Goal: Task Accomplishment & Management: Use online tool/utility

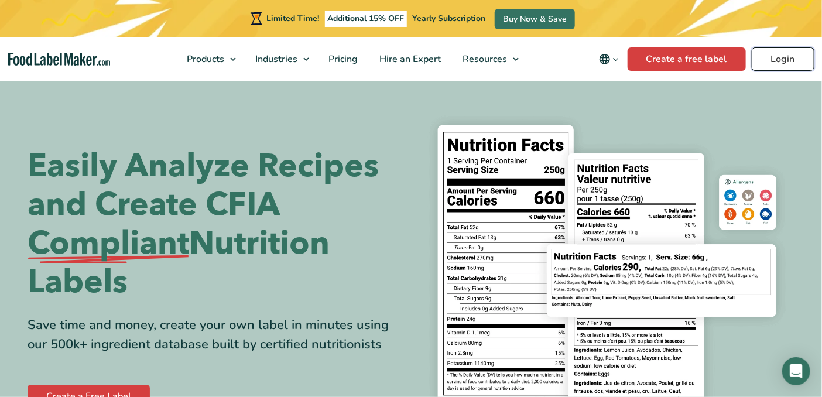
click at [794, 56] on link "Login" at bounding box center [783, 58] width 63 height 23
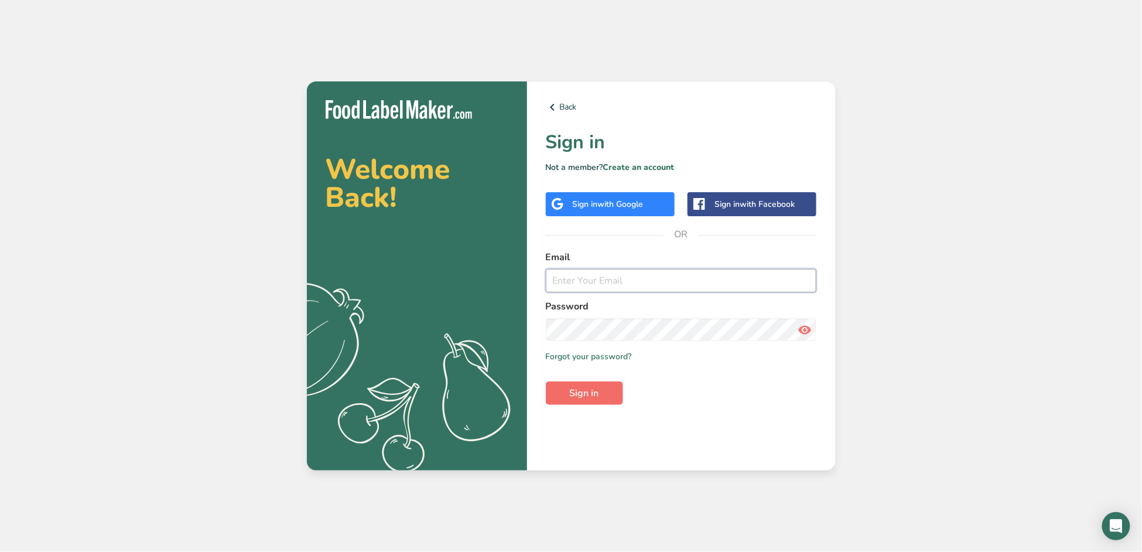
type input "[EMAIL_ADDRESS][DOMAIN_NAME]"
click at [576, 385] on button "Sign in" at bounding box center [584, 392] width 77 height 23
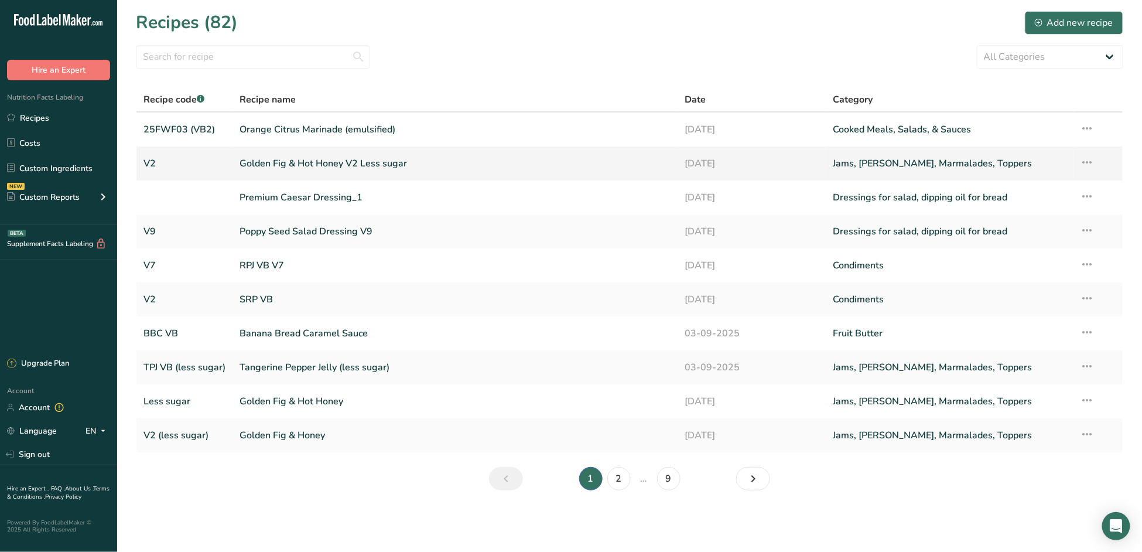
click at [271, 158] on link "Golden Fig & Hot Honey V2 Less sugar" at bounding box center [455, 163] width 431 height 25
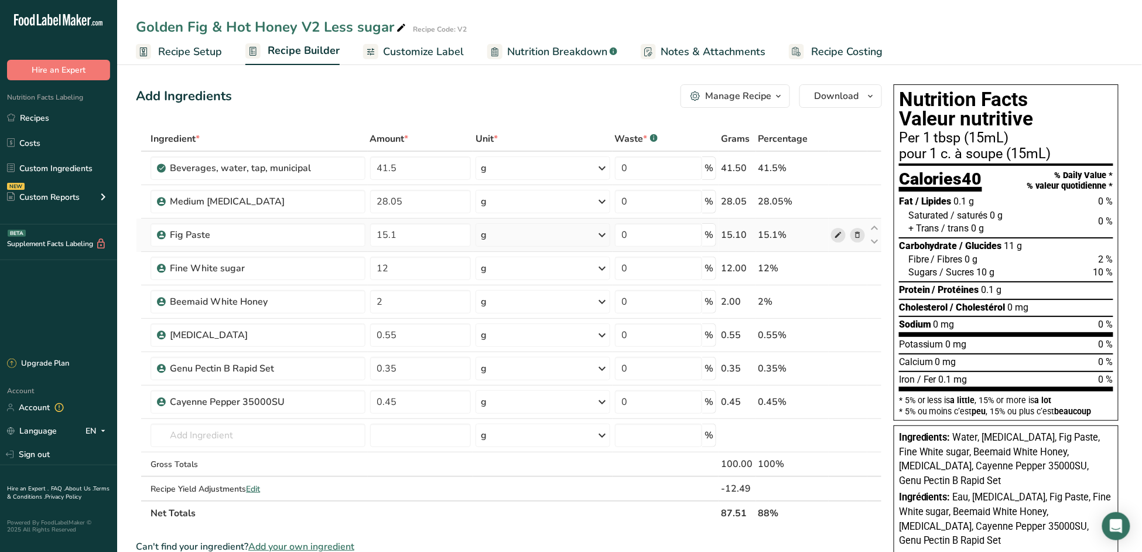
click at [841, 233] on icon at bounding box center [838, 235] width 8 height 12
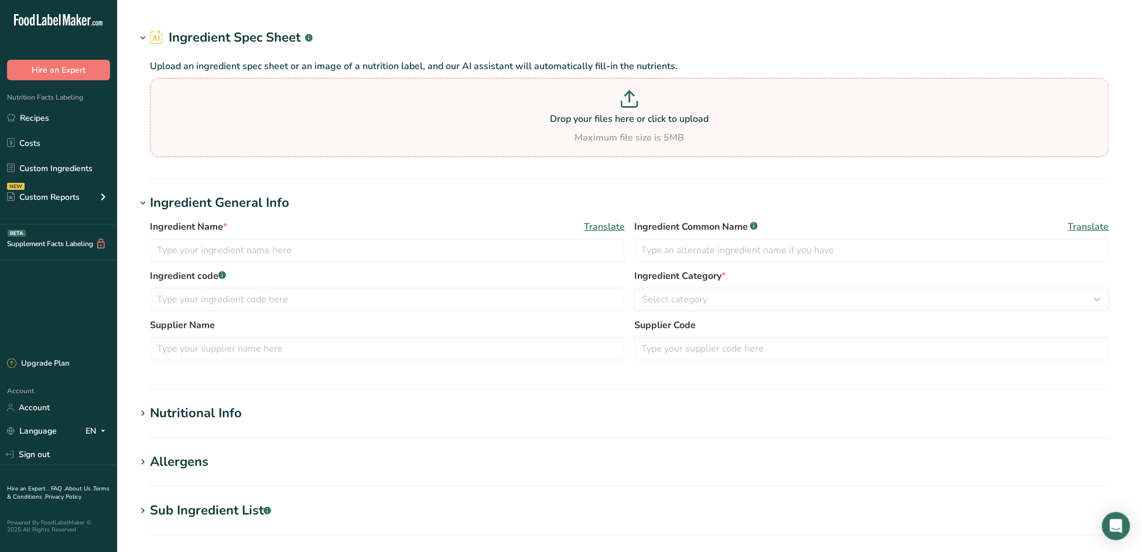
type input "Fig Paste"
type input "FINE1"
type input "Fineberry"
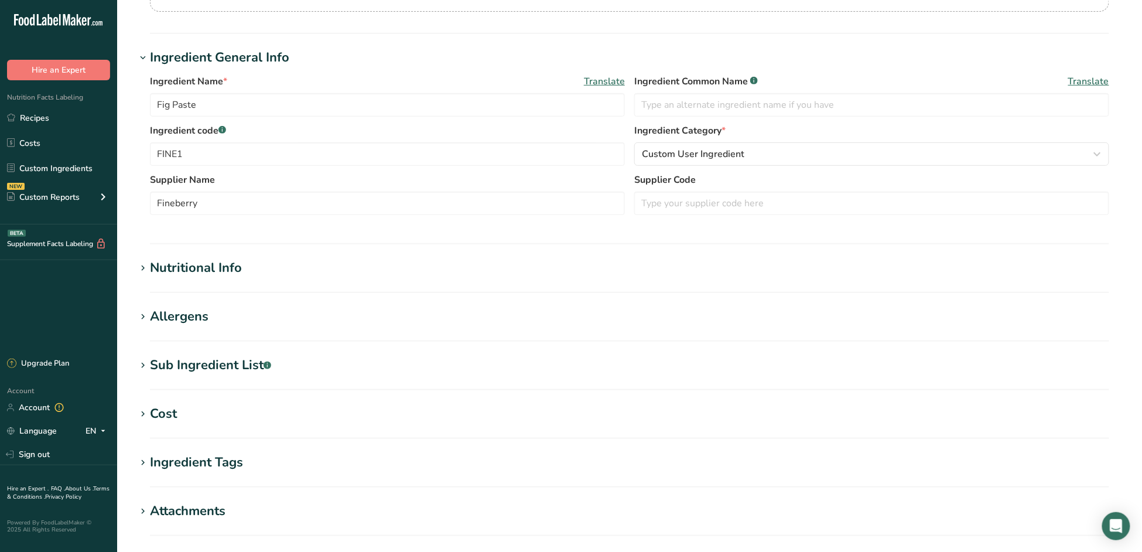
scroll to position [195, 0]
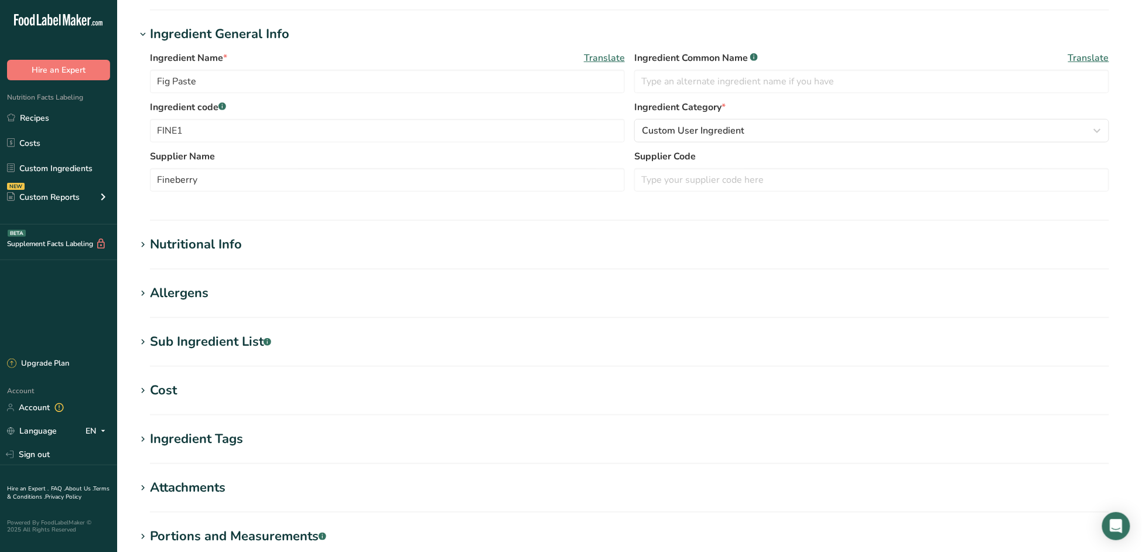
click at [189, 242] on div "Nutritional Info" at bounding box center [196, 244] width 92 height 19
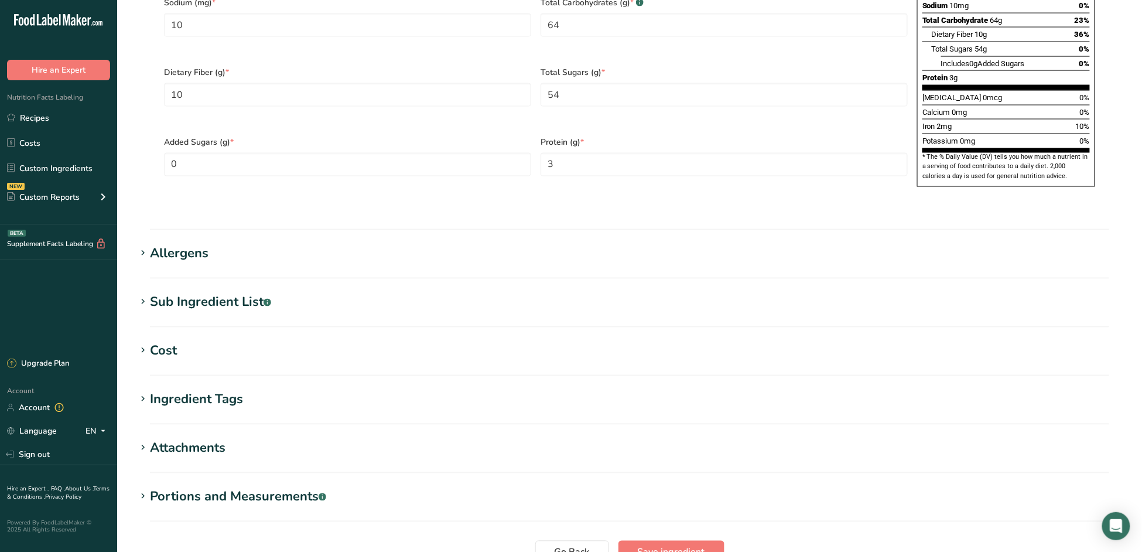
scroll to position [846, 0]
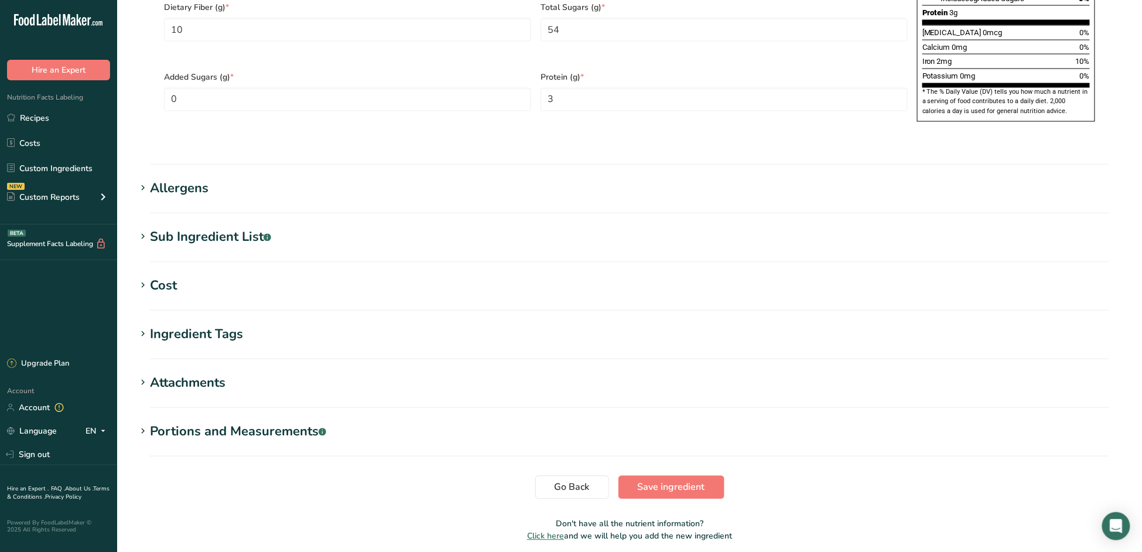
click at [180, 325] on div "Ingredient Tags" at bounding box center [196, 334] width 93 height 19
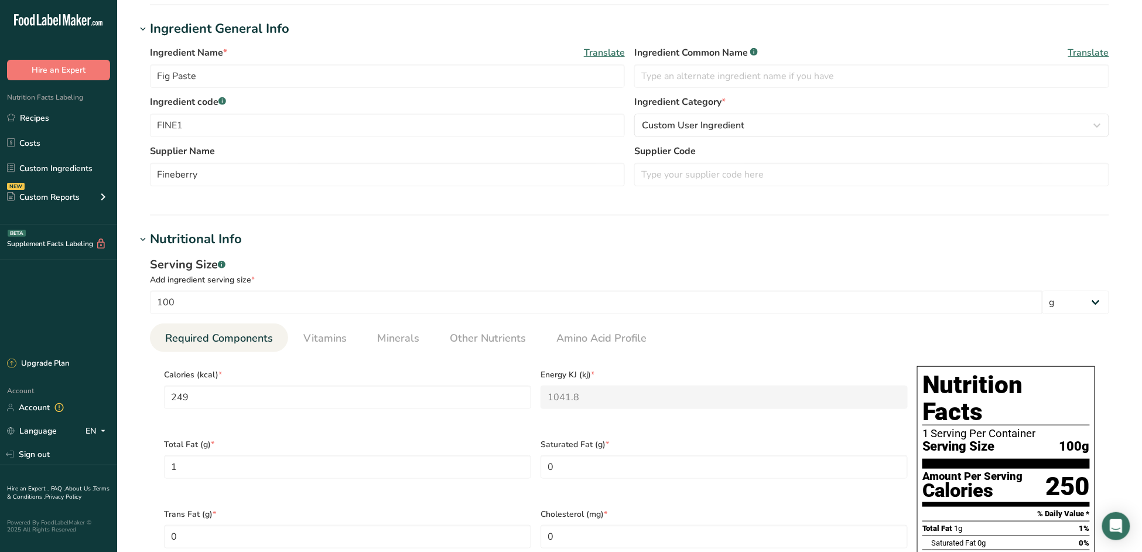
scroll to position [185, 0]
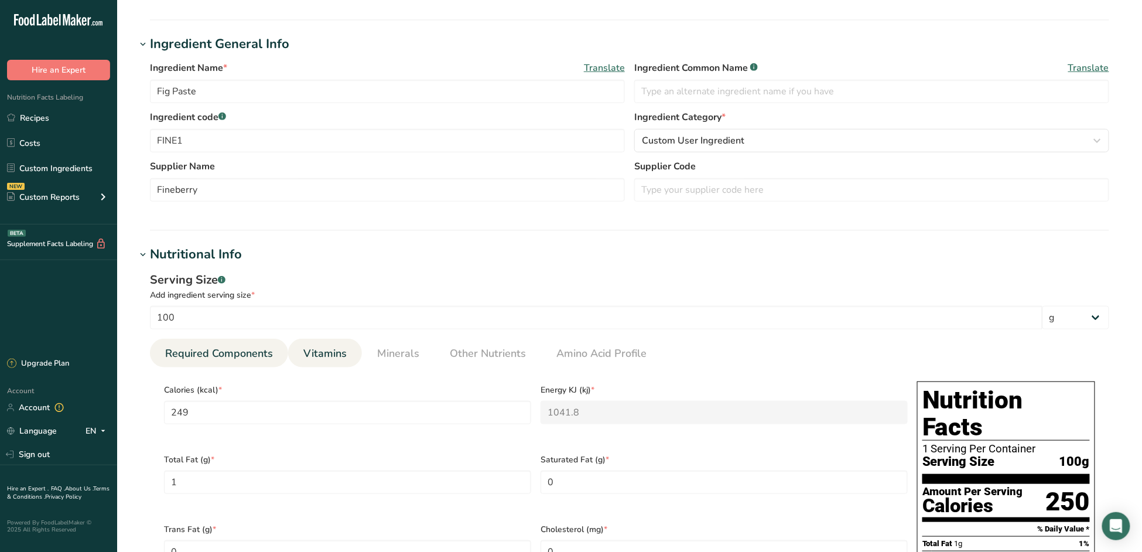
click at [328, 353] on span "Vitamins" at bounding box center [324, 354] width 43 height 16
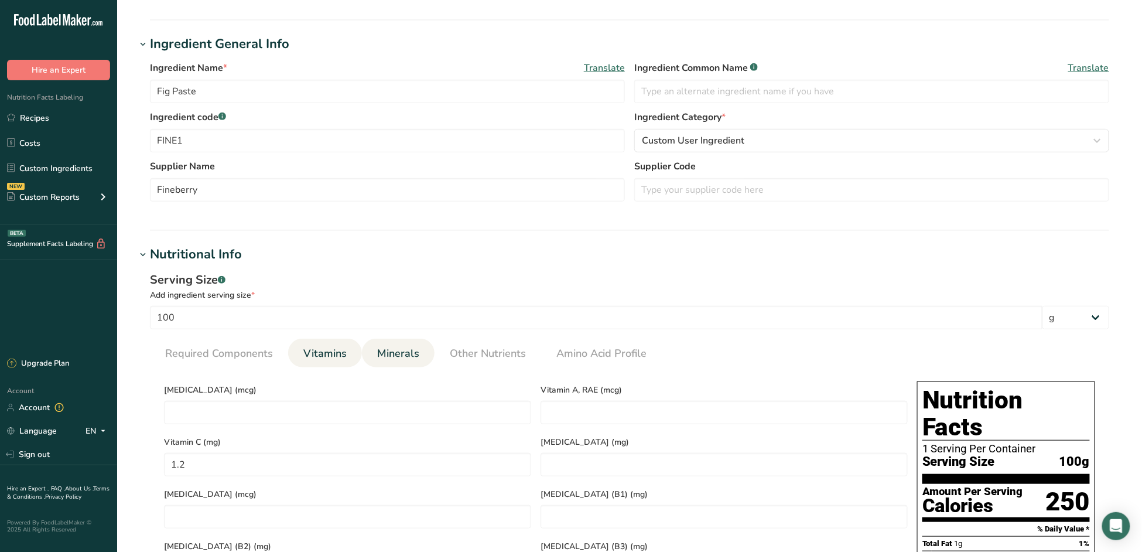
click at [395, 352] on span "Minerals" at bounding box center [398, 354] width 42 height 16
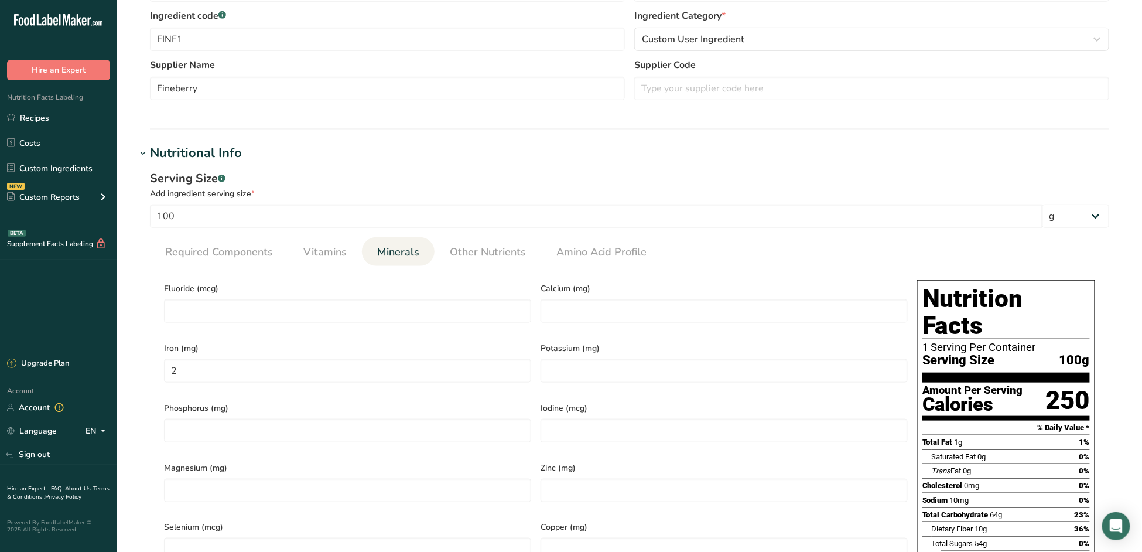
scroll to position [250, 0]
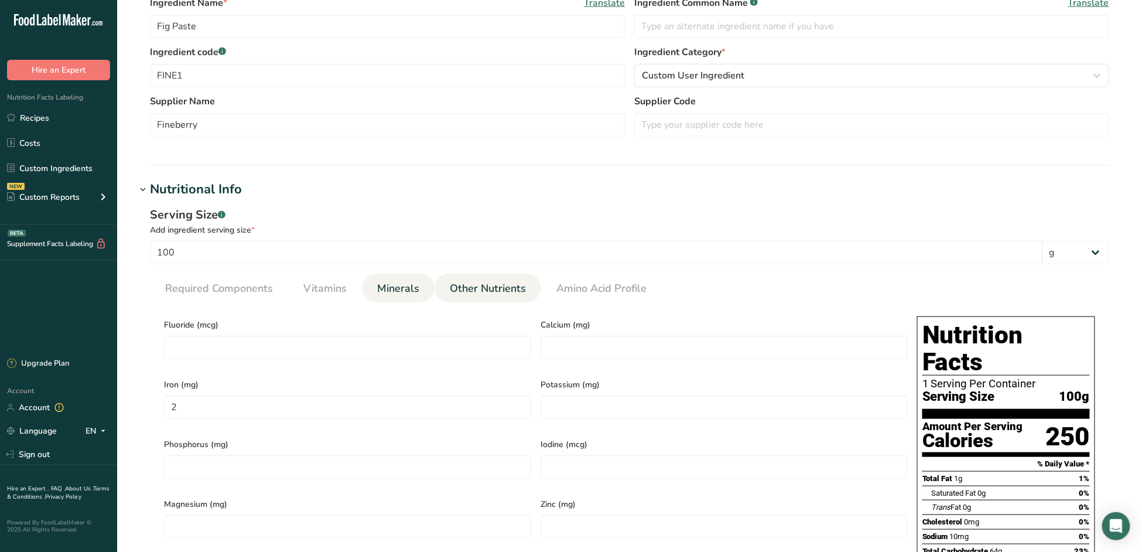
click at [480, 286] on span "Other Nutrients" at bounding box center [488, 289] width 76 height 16
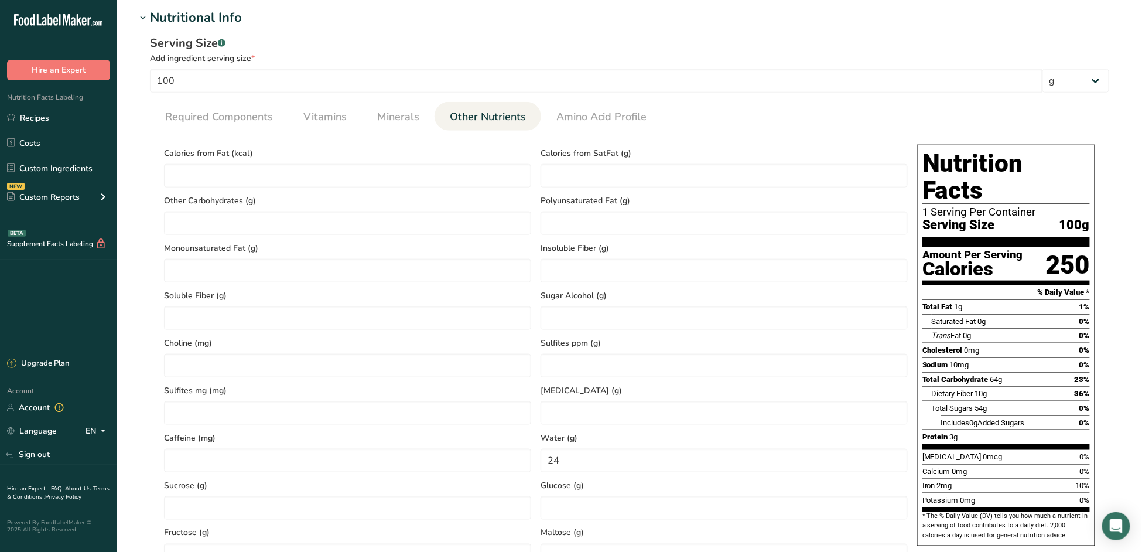
scroll to position [381, 0]
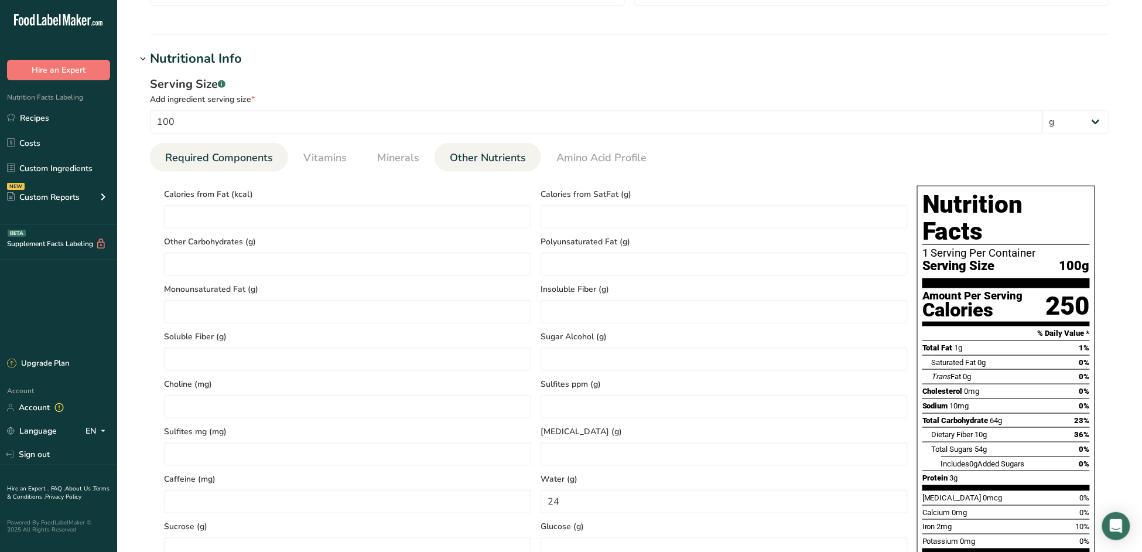
click at [258, 147] on link "Required Components" at bounding box center [219, 158] width 117 height 30
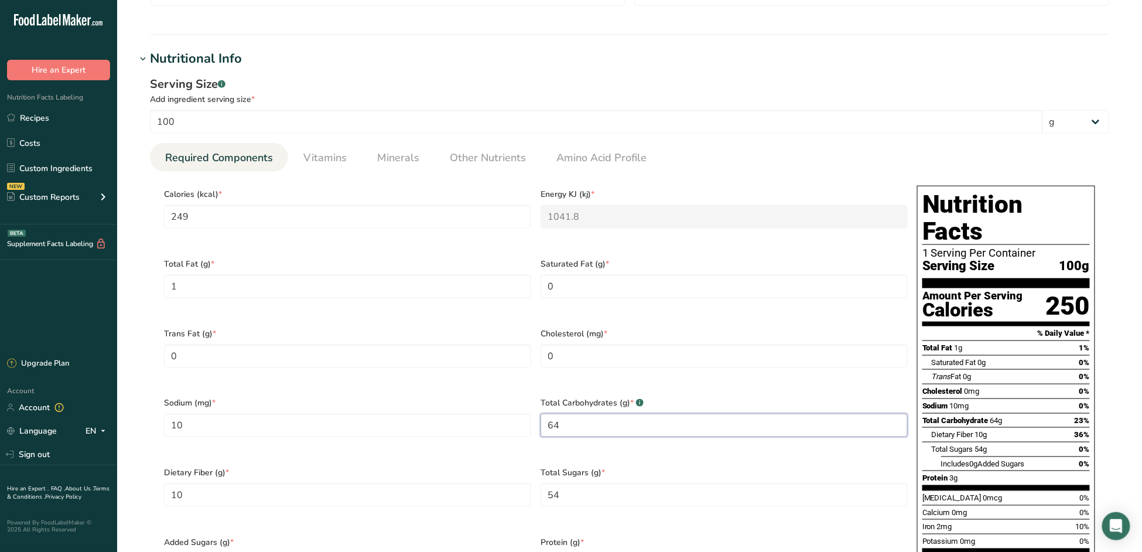
click at [575, 414] on Carbohydrates "64" at bounding box center [724, 425] width 367 height 23
drag, startPoint x: 575, startPoint y: 411, endPoint x: 532, endPoint y: 407, distance: 43.5
click at [532, 407] on div "Calories (kcal) * 249 Energy KJ (kj) * 1041.8 Total Fat (g) * 1 Saturated Fat (…" at bounding box center [535, 390] width 753 height 418
click at [484, 155] on span "Other Nutrients" at bounding box center [488, 158] width 76 height 16
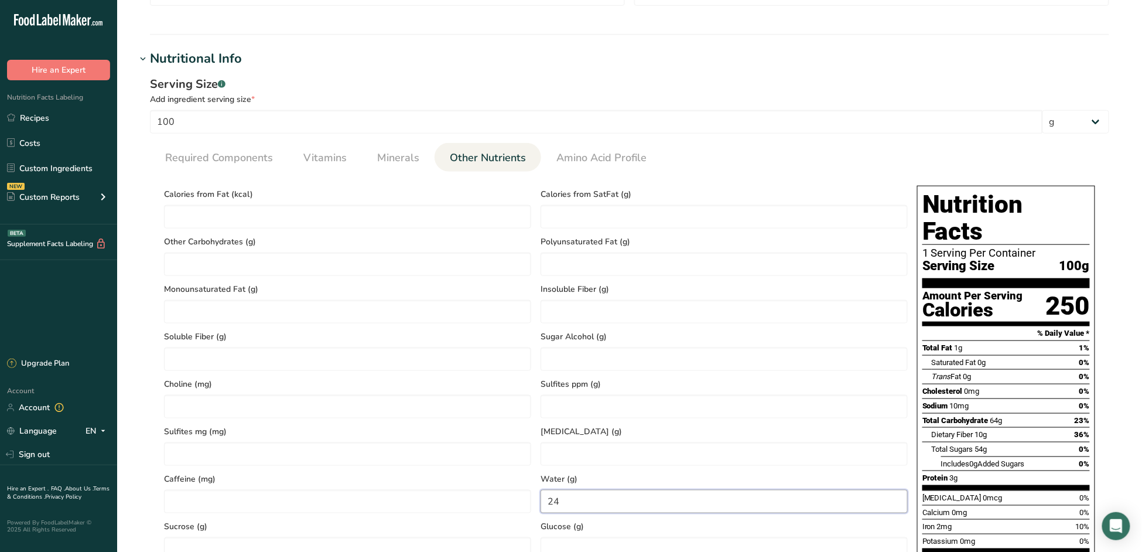
click at [569, 502] on input "24" at bounding box center [724, 501] width 367 height 23
drag, startPoint x: 569, startPoint y: 501, endPoint x: 539, endPoint y: 503, distance: 29.9
click at [539, 503] on div "Water (g) 24" at bounding box center [724, 489] width 377 height 47
type input "0"
click at [831, 49] on h1 "Nutritional Info" at bounding box center [630, 58] width 988 height 19
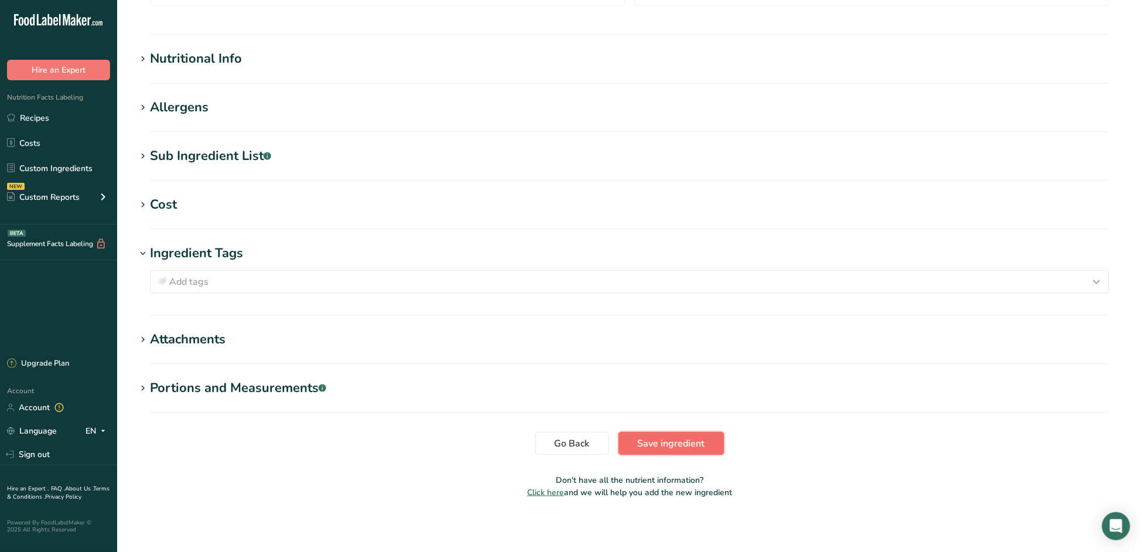
click at [670, 442] on span "Save ingredient" at bounding box center [671, 443] width 67 height 14
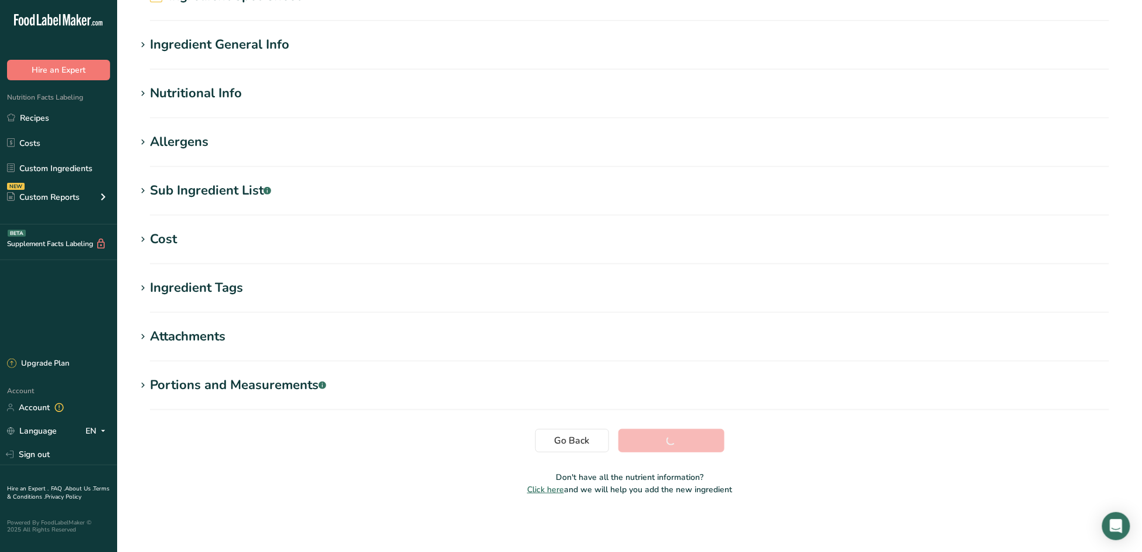
scroll to position [67, 0]
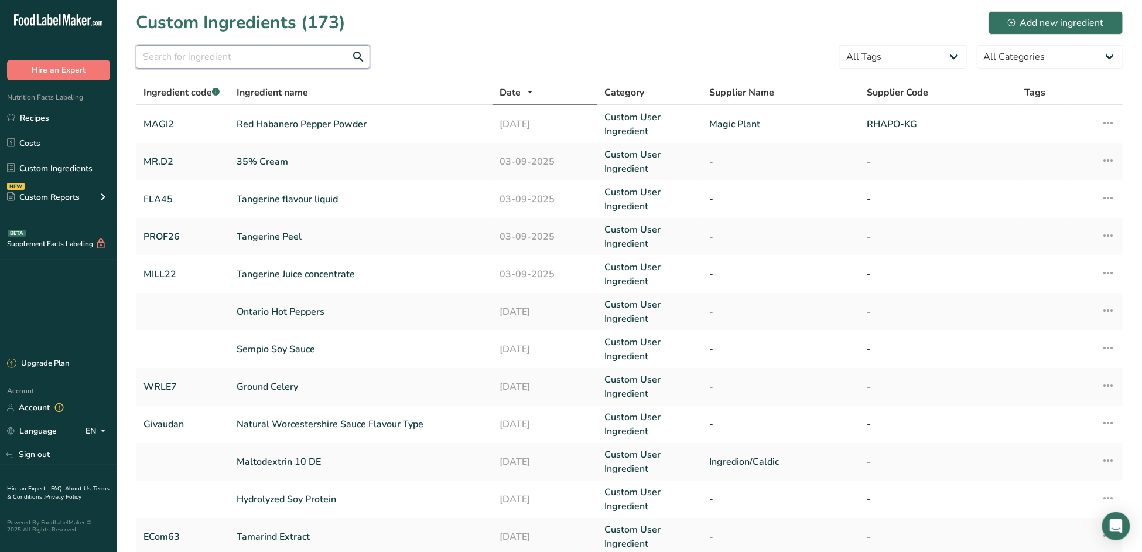
click at [172, 55] on input "text" at bounding box center [253, 56] width 234 height 23
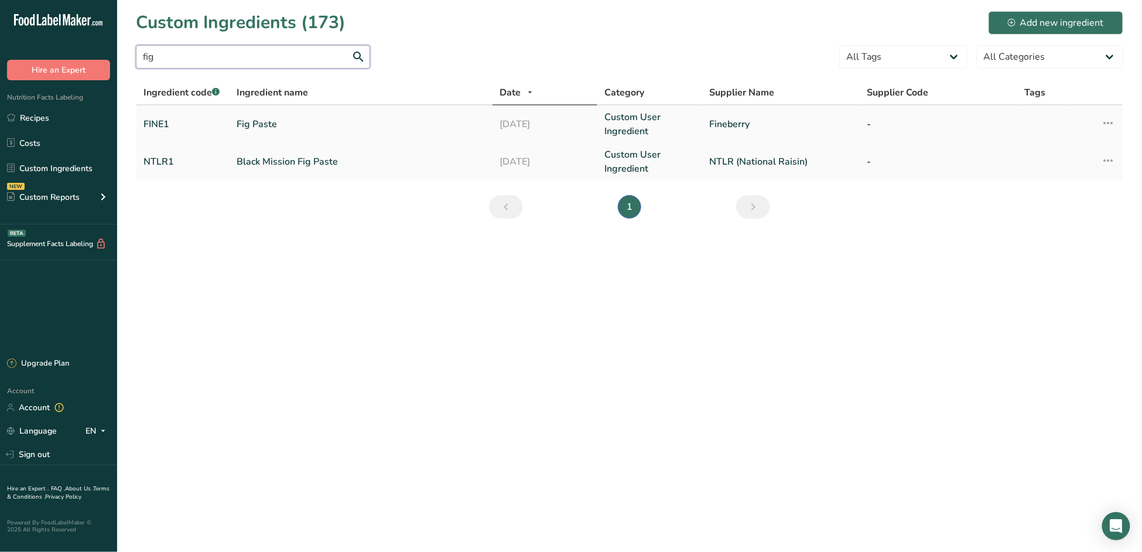
type input "fig"
click at [252, 120] on link "Fig Paste" at bounding box center [361, 124] width 248 height 14
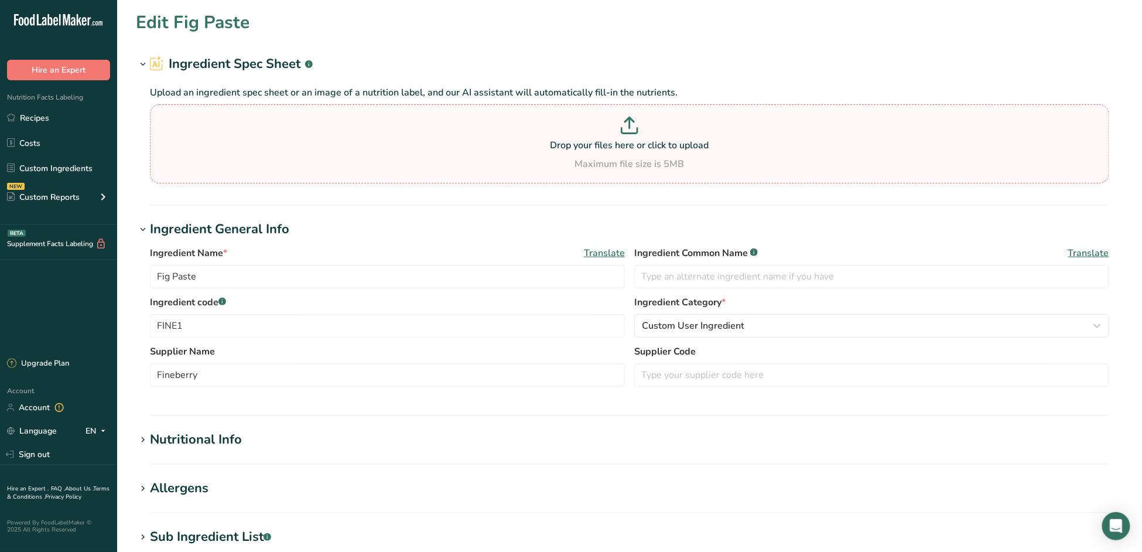
type input "249"
type KJ "1041.8"
type Fat "1"
type Fat "0"
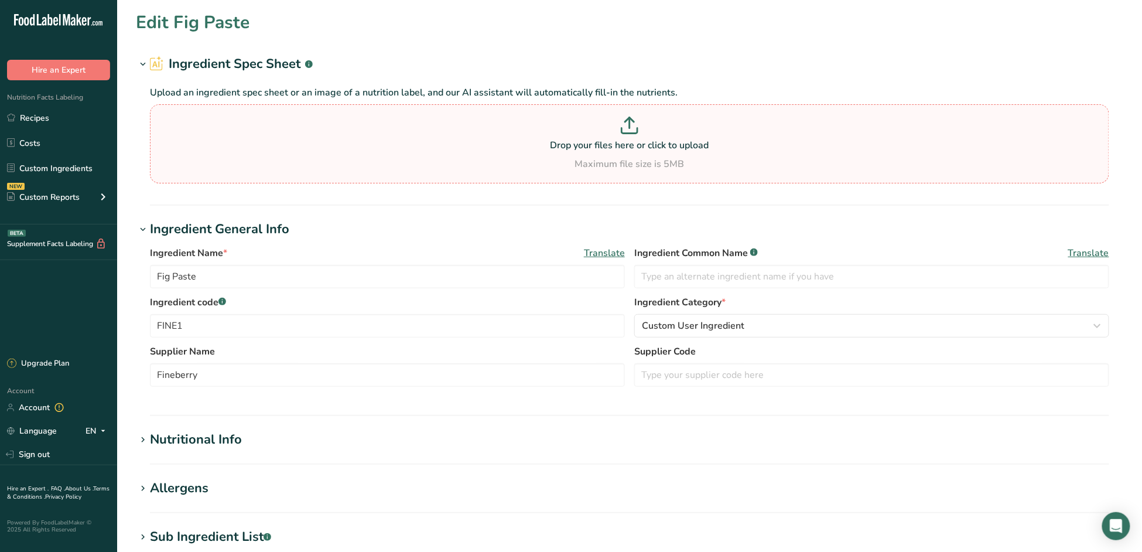
type input "0"
type input "10"
type Carbohydrates "64"
type Fiber "10"
type Sugars "54"
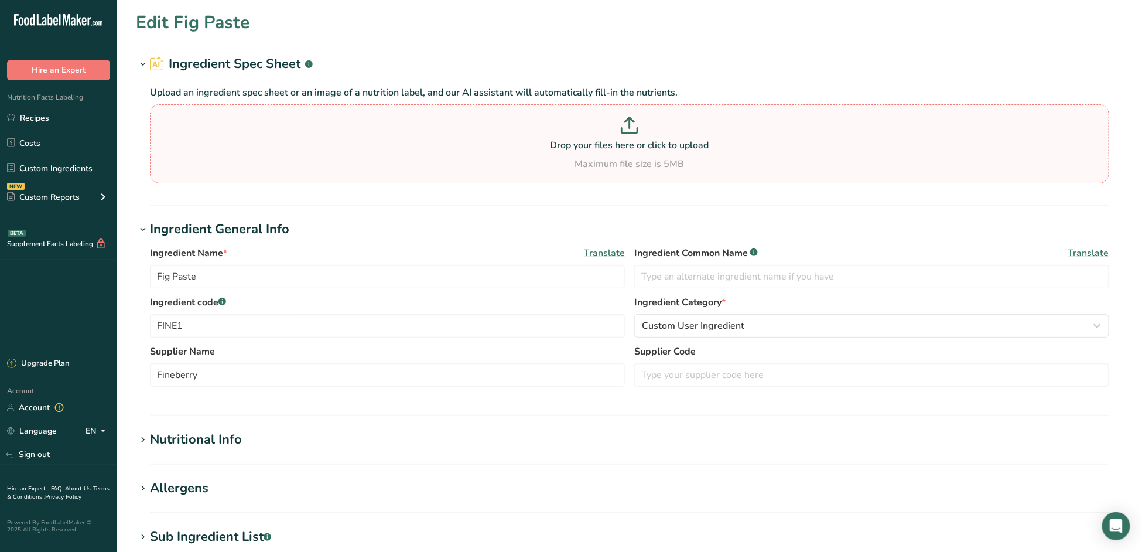
type Sugars "0"
type input "3"
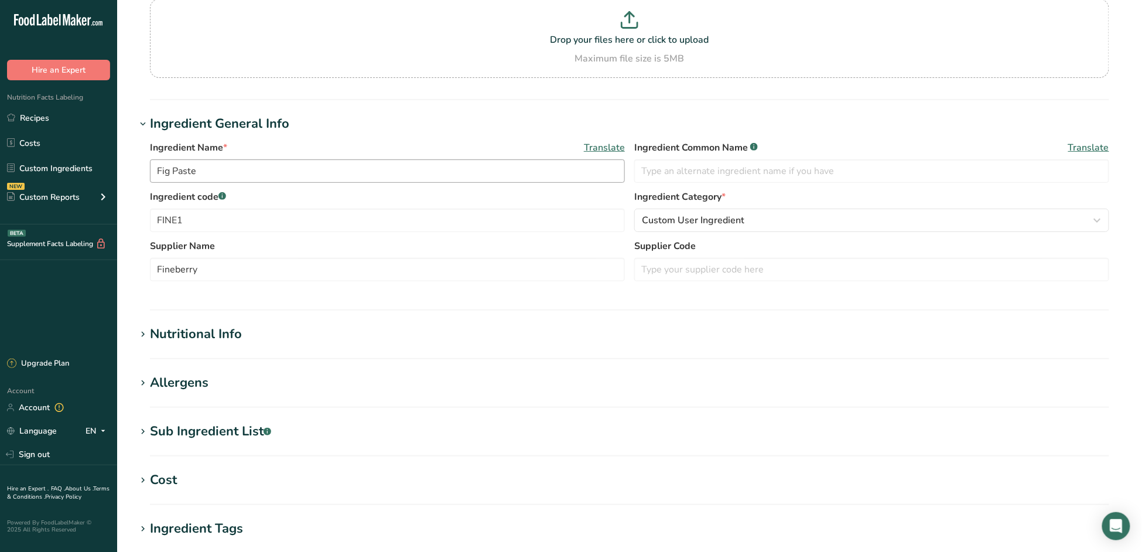
scroll to position [130, 0]
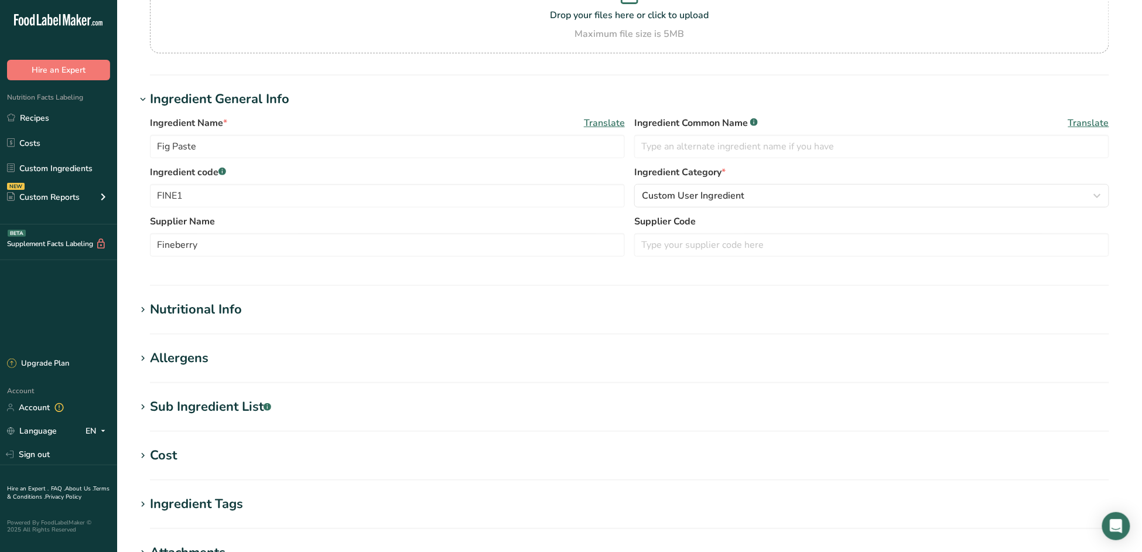
click at [195, 305] on div "Nutritional Info" at bounding box center [196, 309] width 92 height 19
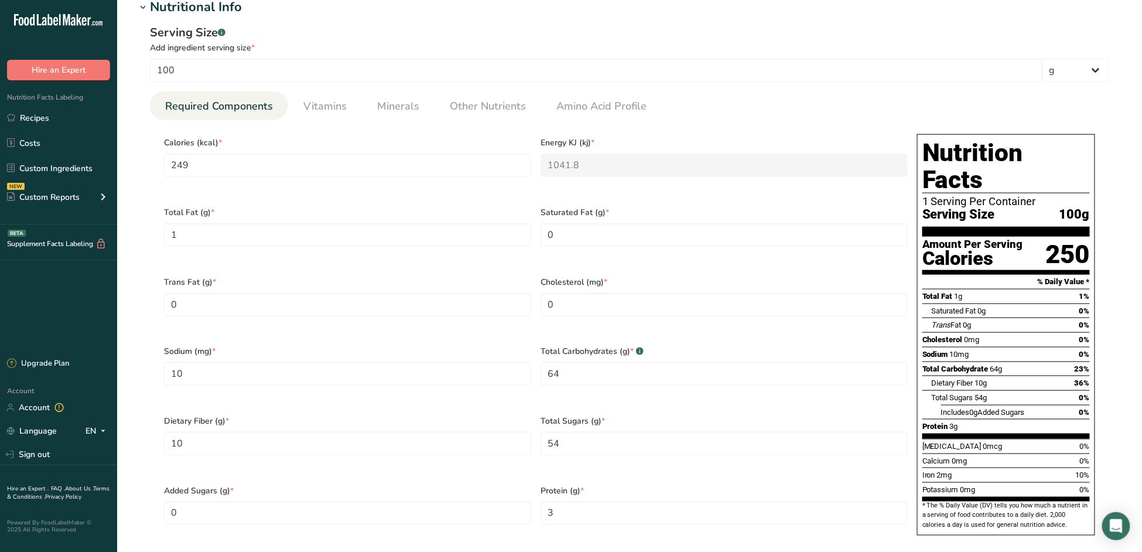
scroll to position [455, 0]
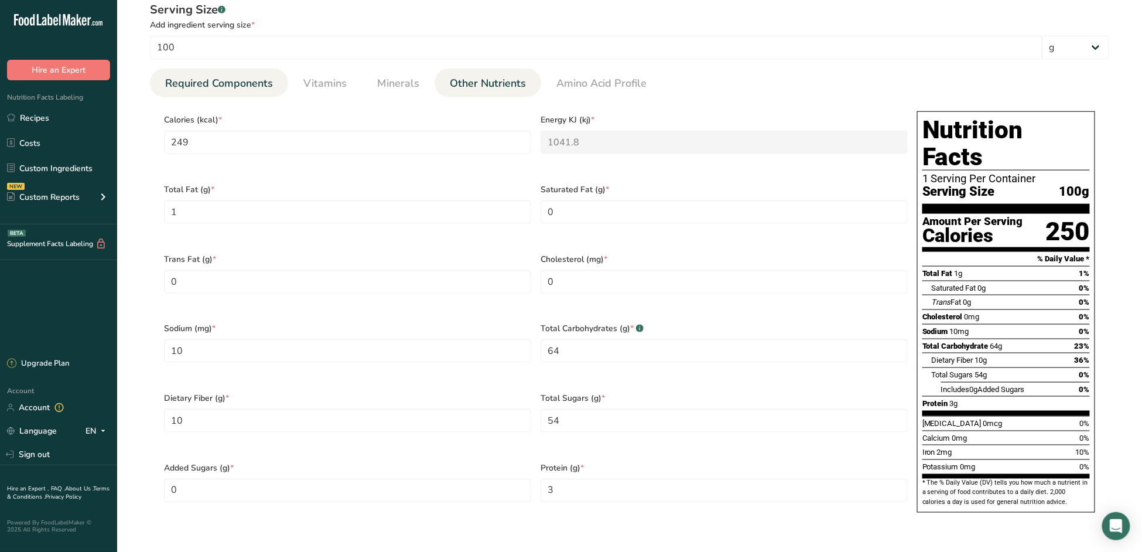
click at [491, 79] on span "Other Nutrients" at bounding box center [488, 84] width 76 height 16
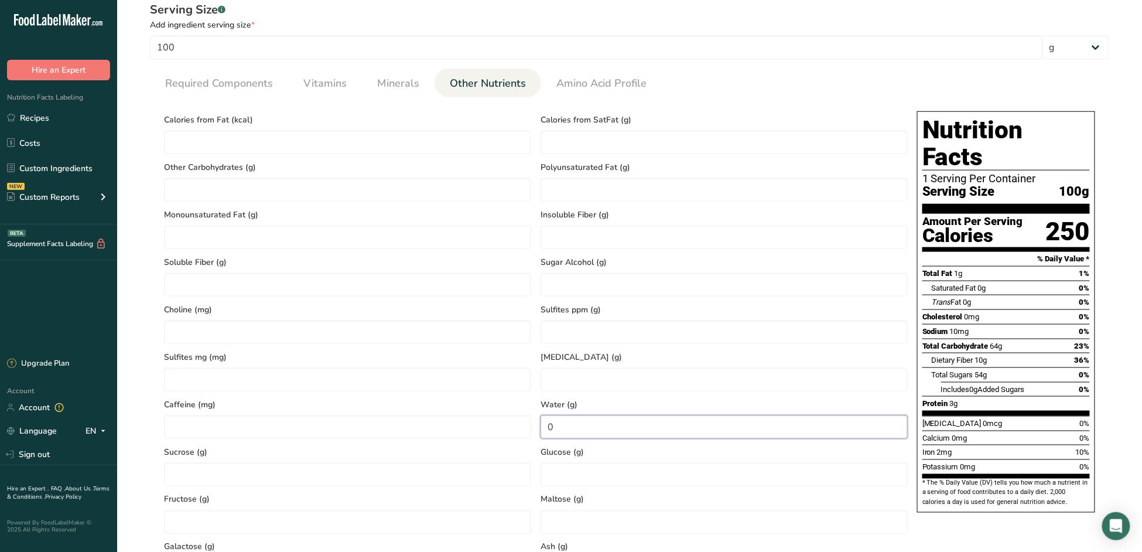
drag, startPoint x: 572, startPoint y: 419, endPoint x: 541, endPoint y: 424, distance: 31.4
click at [541, 424] on input "0" at bounding box center [724, 426] width 367 height 23
type input "24"
click at [664, 489] on div "Maltose (g)" at bounding box center [724, 509] width 377 height 47
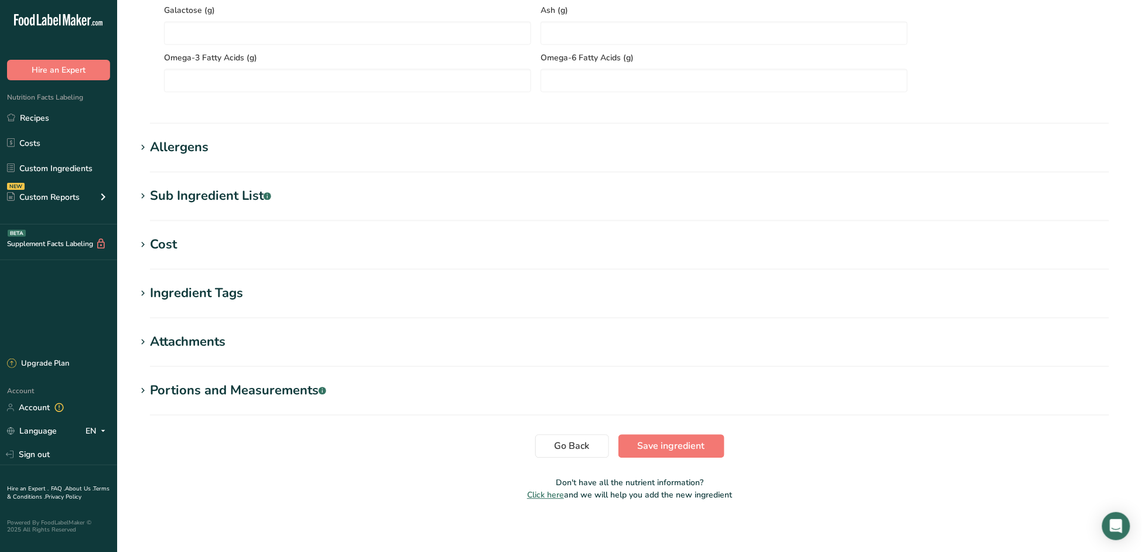
scroll to position [996, 0]
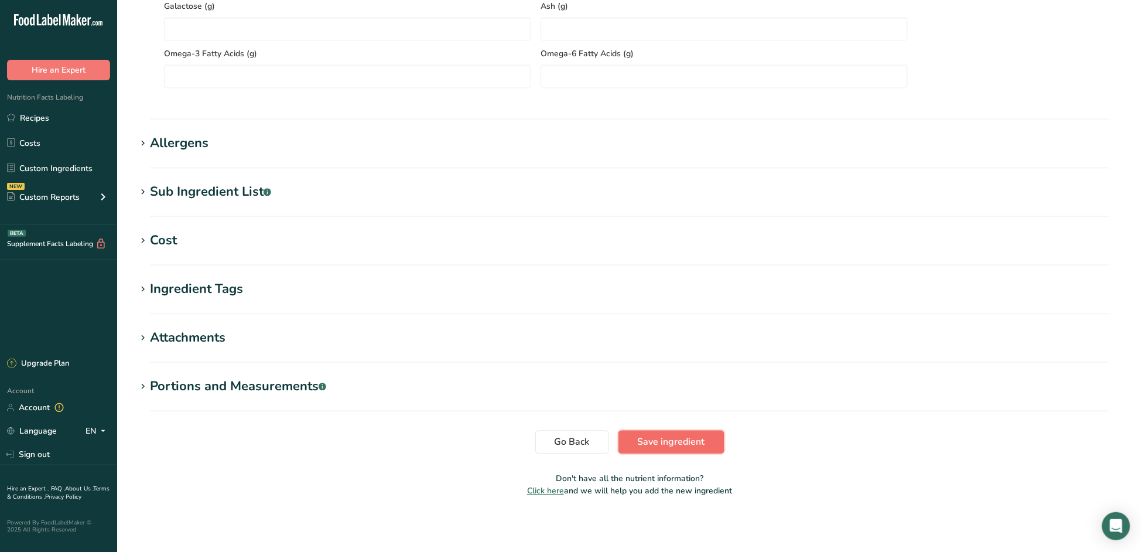
click at [674, 439] on span "Save ingredient" at bounding box center [671, 442] width 67 height 14
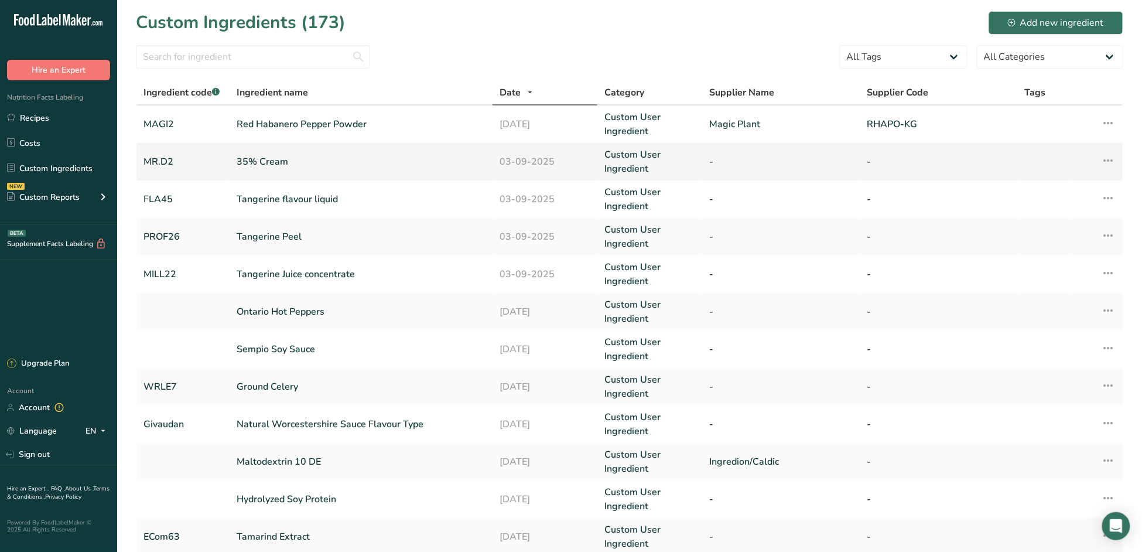
click at [257, 159] on link "35% Cream" at bounding box center [361, 162] width 248 height 14
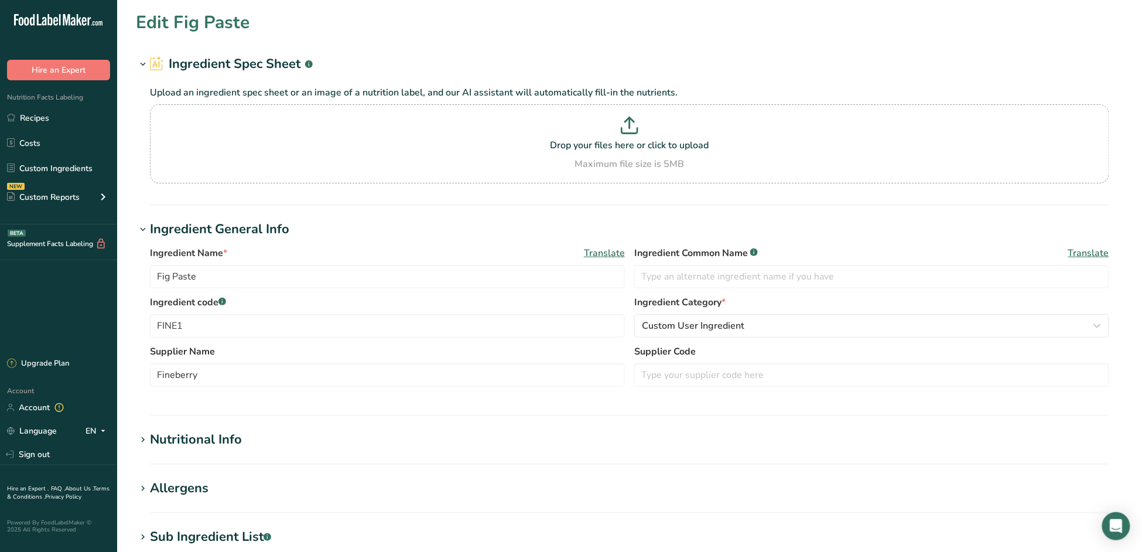
type input "35% Cream"
type input "MR.D2"
click at [212, 433] on div "Nutritional Info" at bounding box center [196, 439] width 92 height 19
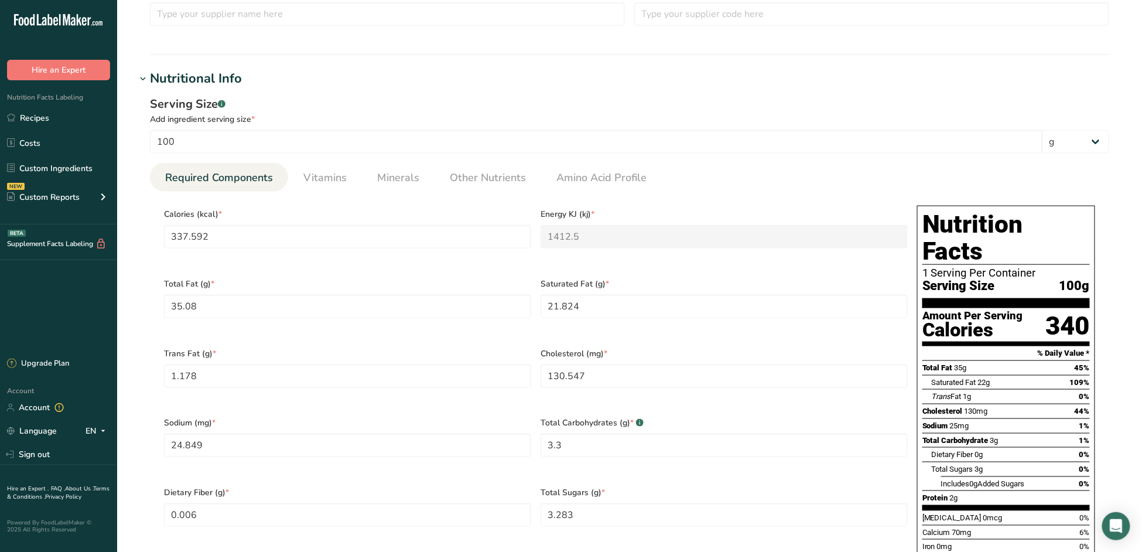
scroll to position [390, 0]
